Goal: Transaction & Acquisition: Book appointment/travel/reservation

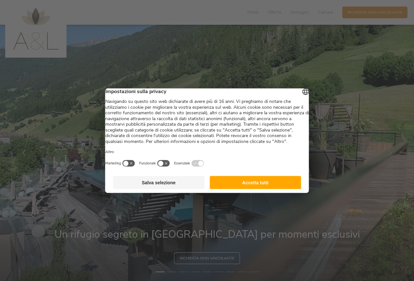
click at [254, 189] on button "Accetta tutti" at bounding box center [256, 182] width 92 height 13
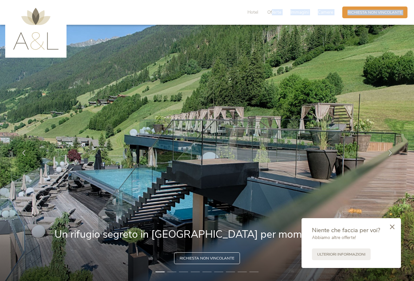
drag, startPoint x: 272, startPoint y: 13, endPoint x: 288, endPoint y: 170, distance: 157.7
click at [393, 226] on icon at bounding box center [392, 226] width 5 height 5
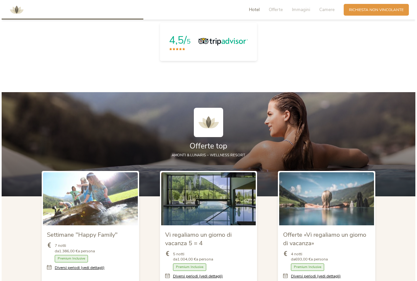
scroll to position [620, 0]
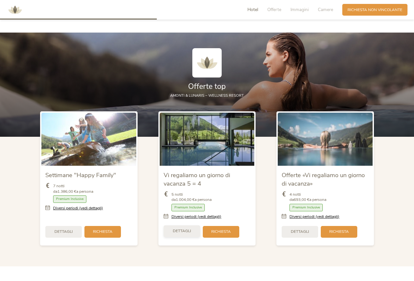
click at [187, 229] on span "Dettagli" at bounding box center [182, 232] width 18 height 6
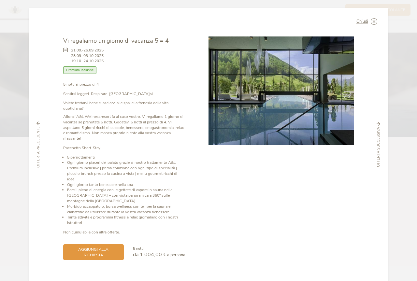
click at [299, 113] on img at bounding box center [281, 91] width 145 height 109
click at [297, 112] on img at bounding box center [281, 91] width 145 height 109
click at [290, 112] on img at bounding box center [281, 91] width 145 height 109
drag, startPoint x: 290, startPoint y: 112, endPoint x: 286, endPoint y: 113, distance: 4.0
click at [289, 113] on img at bounding box center [281, 91] width 145 height 109
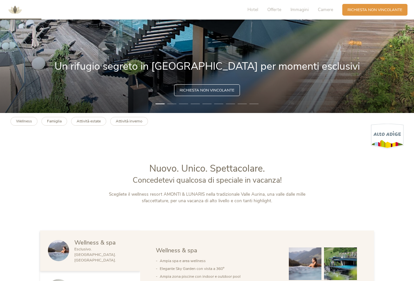
scroll to position [163, 0]
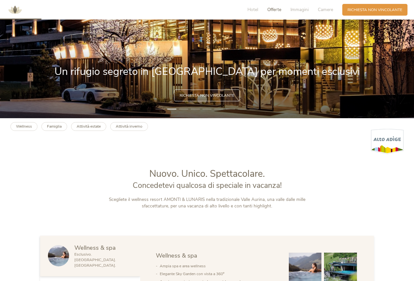
click at [277, 11] on span "Offerte" at bounding box center [274, 10] width 14 height 6
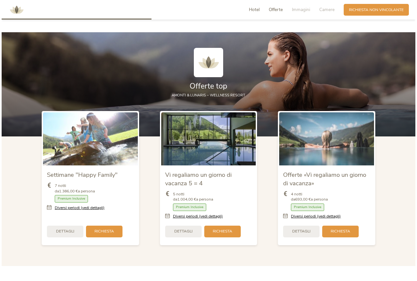
scroll to position [622, 0]
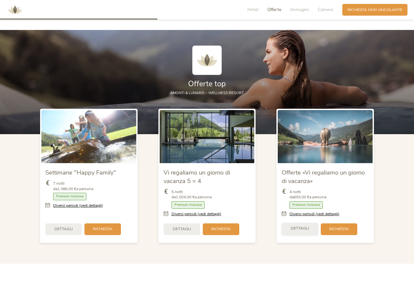
click at [310, 225] on div "Dettagli" at bounding box center [300, 229] width 37 height 12
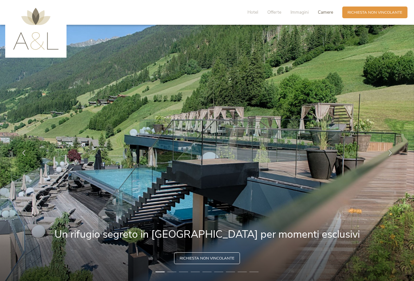
click at [319, 13] on span "Camere" at bounding box center [325, 12] width 15 height 6
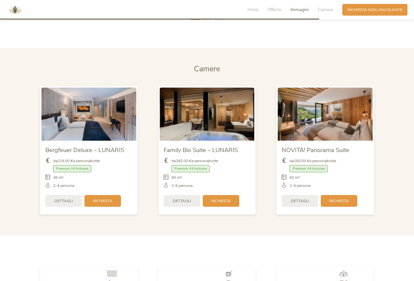
scroll to position [1309, 0]
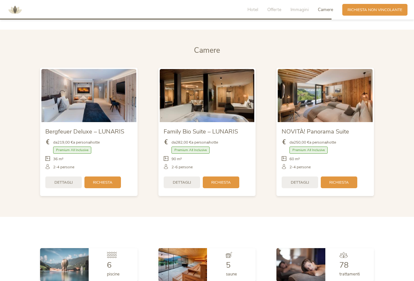
click at [200, 93] on img at bounding box center [207, 95] width 95 height 53
click at [180, 181] on span "Dettagli" at bounding box center [182, 182] width 18 height 6
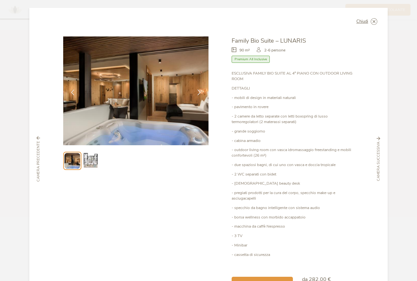
click at [159, 112] on img at bounding box center [135, 91] width 145 height 109
click at [90, 161] on img at bounding box center [90, 161] width 17 height 17
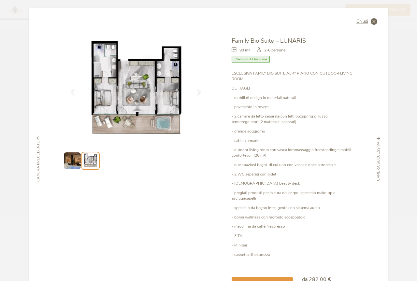
click at [373, 22] on icon at bounding box center [374, 21] width 7 height 7
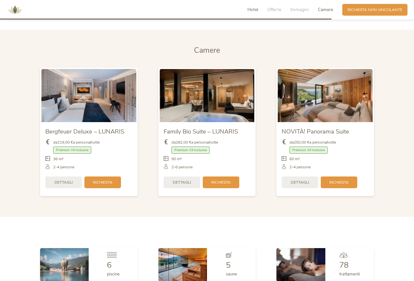
click at [251, 9] on span "Hotel" at bounding box center [252, 10] width 11 height 6
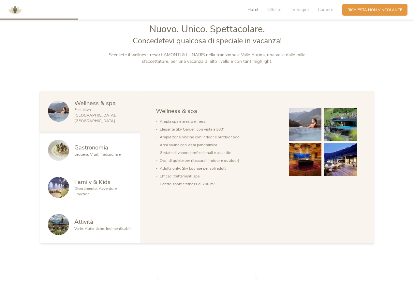
scroll to position [305, 0]
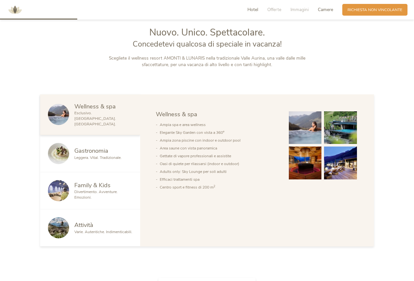
click at [320, 12] on span "Camere" at bounding box center [325, 10] width 15 height 6
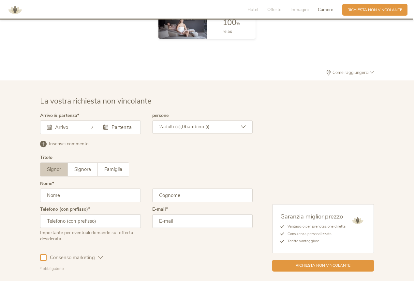
scroll to position [1635, 0]
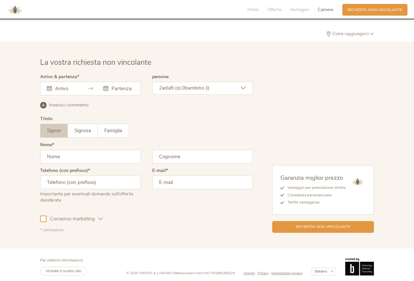
click at [373, 32] on icon at bounding box center [372, 34] width 4 height 4
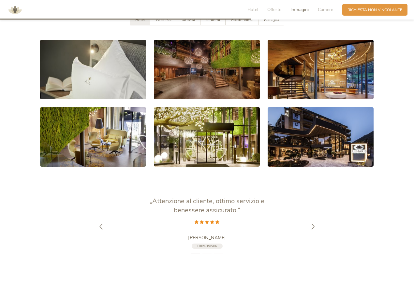
scroll to position [1141, 0]
